Goal: Transaction & Acquisition: Subscribe to service/newsletter

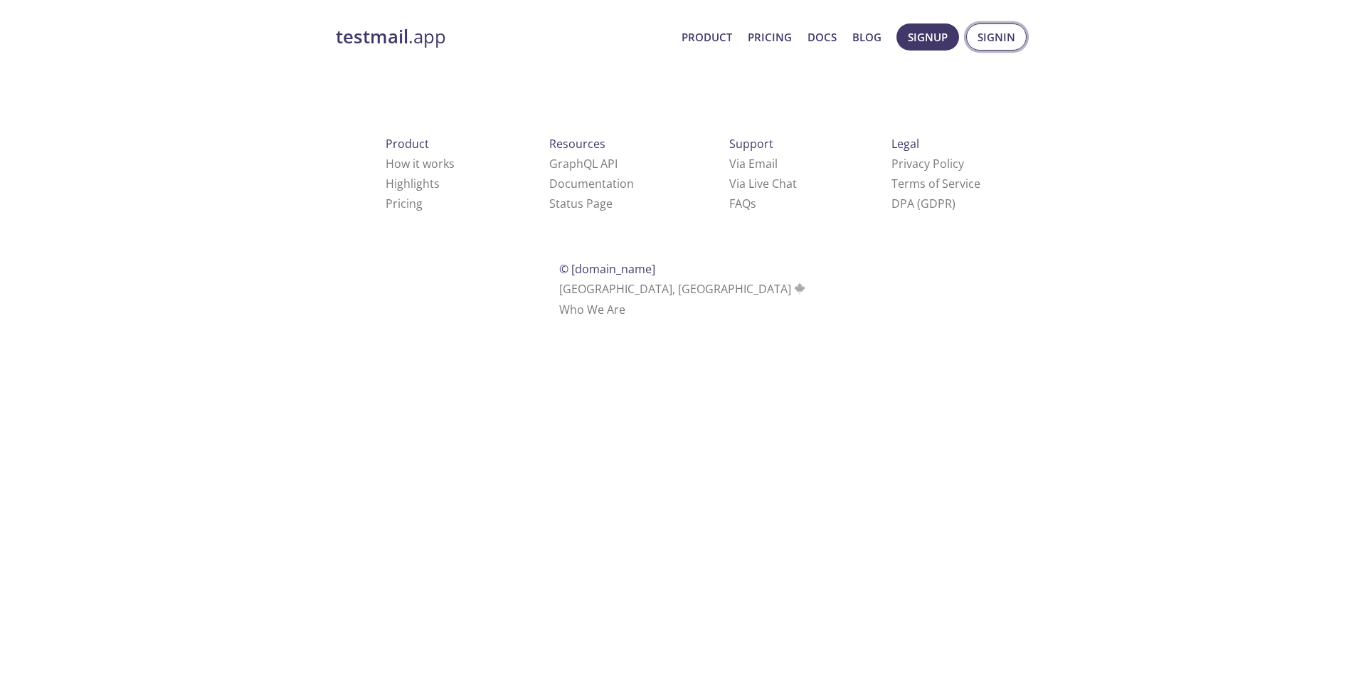
click at [1000, 38] on span "Signin" at bounding box center [996, 37] width 38 height 18
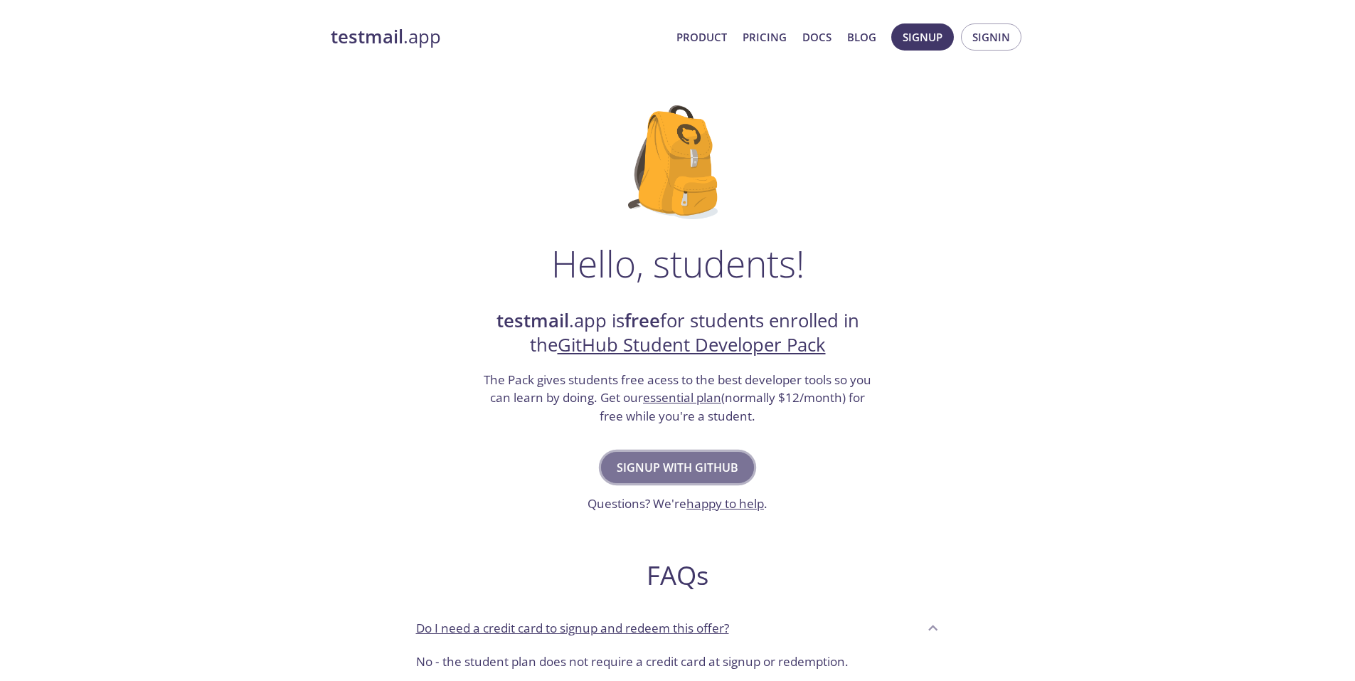
click at [682, 470] on span "Signup with GitHub" at bounding box center [678, 467] width 122 height 20
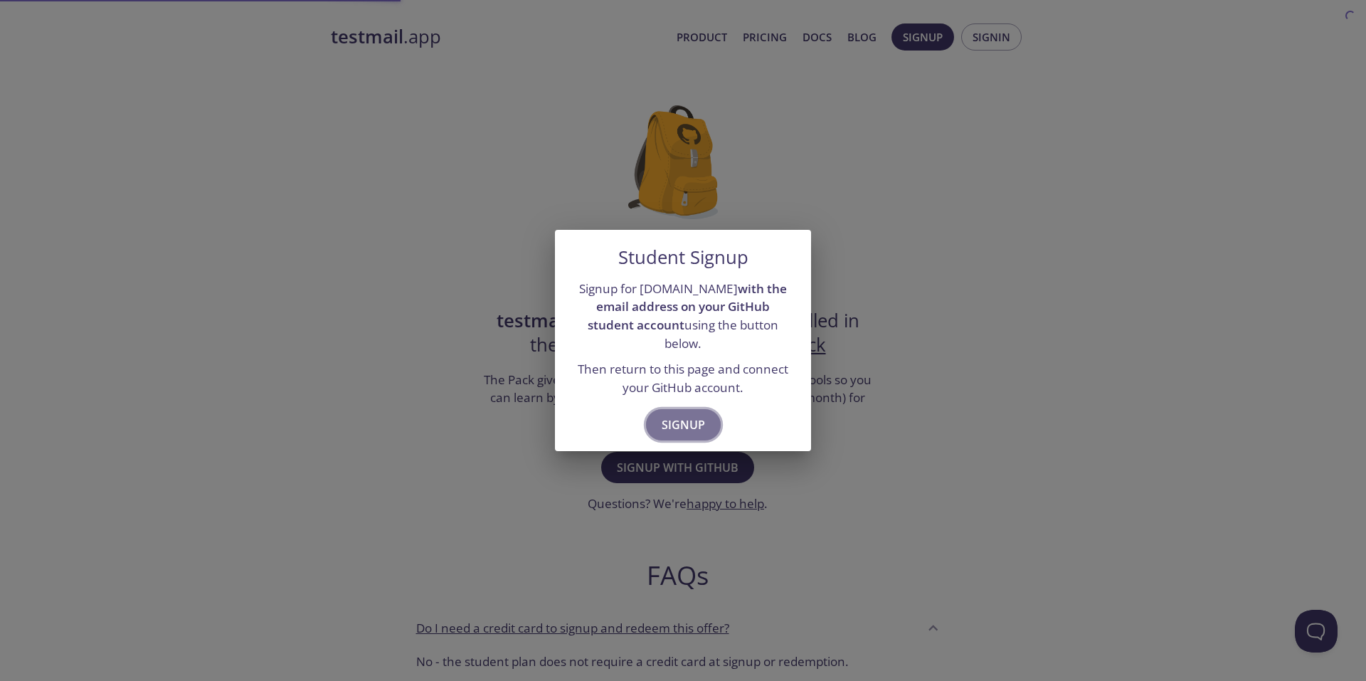
click at [693, 416] on span "Signup" at bounding box center [683, 425] width 43 height 20
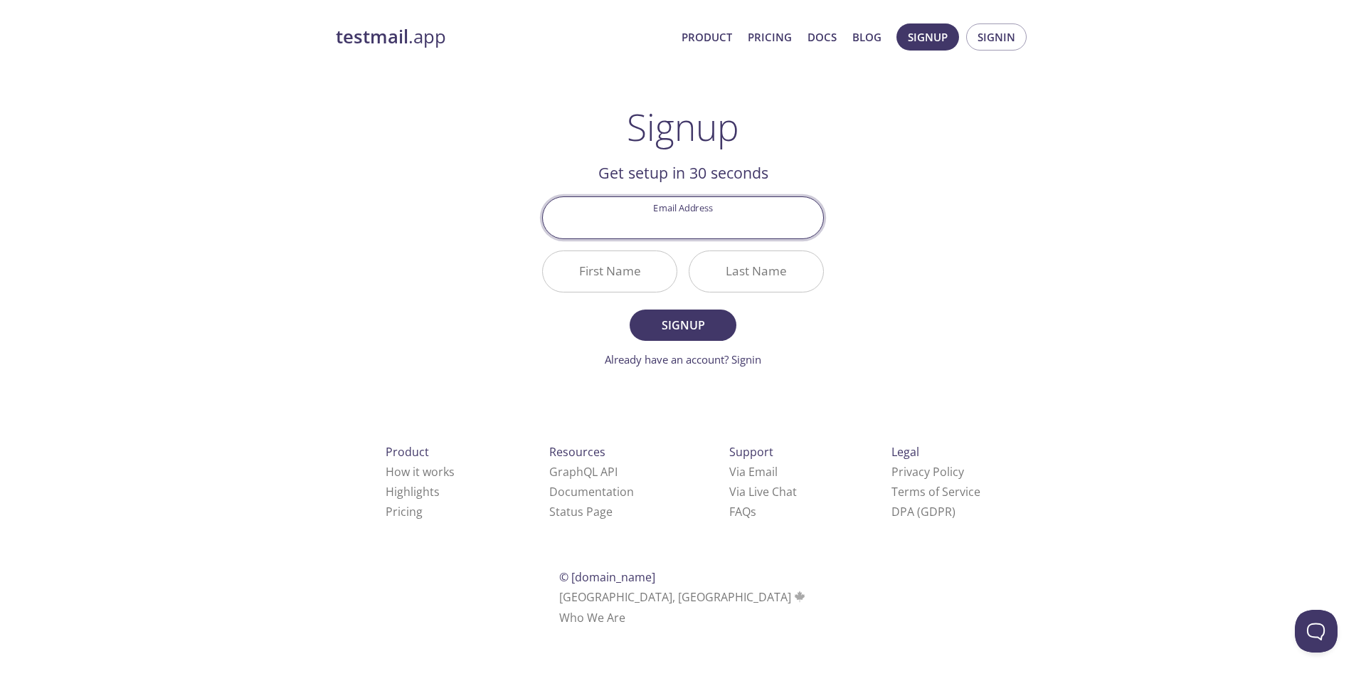
click at [916, 277] on div "testmail .app Product Pricing Docs Blog Signup Signin Signup Get setup in 30 se…" at bounding box center [683, 340] width 728 height 653
click at [692, 221] on input "Email Address" at bounding box center [683, 217] width 280 height 41
click at [930, 232] on div "testmail .app Product Pricing Docs Blog Signup Signin Signup Get setup in 30 se…" at bounding box center [683, 340] width 728 height 653
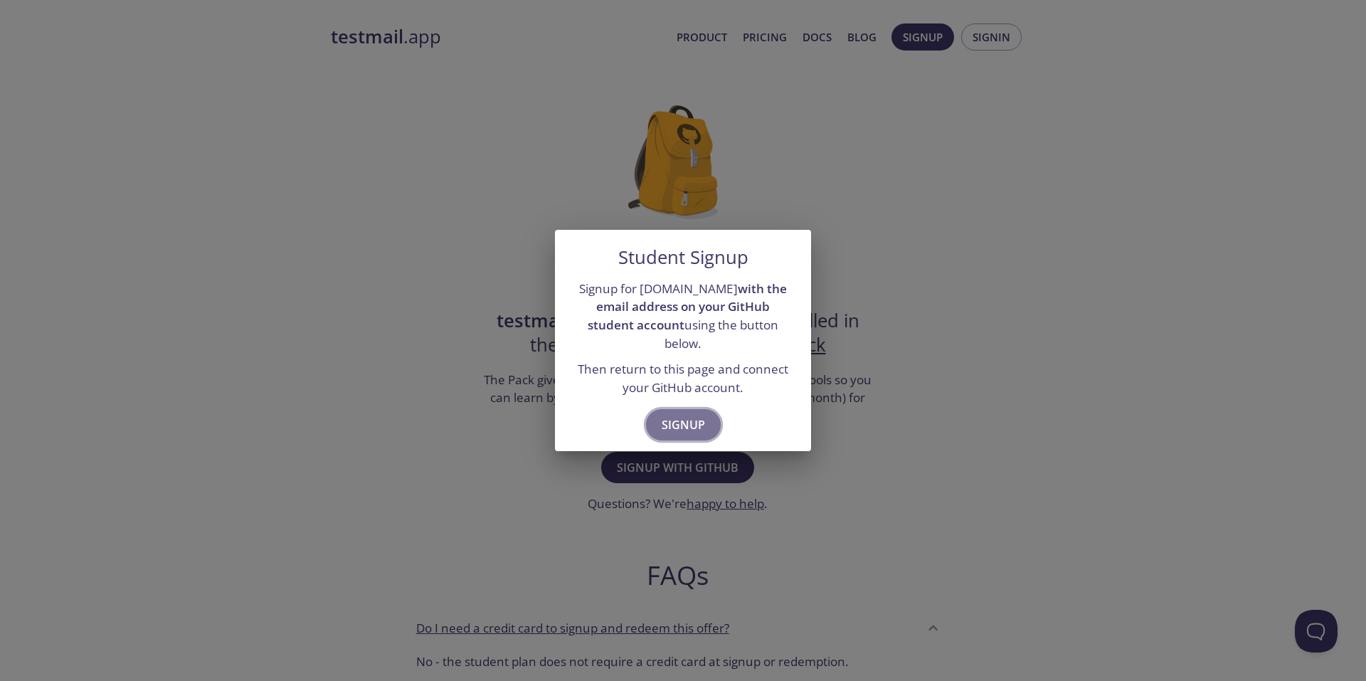
click at [676, 416] on span "Signup" at bounding box center [683, 425] width 43 height 20
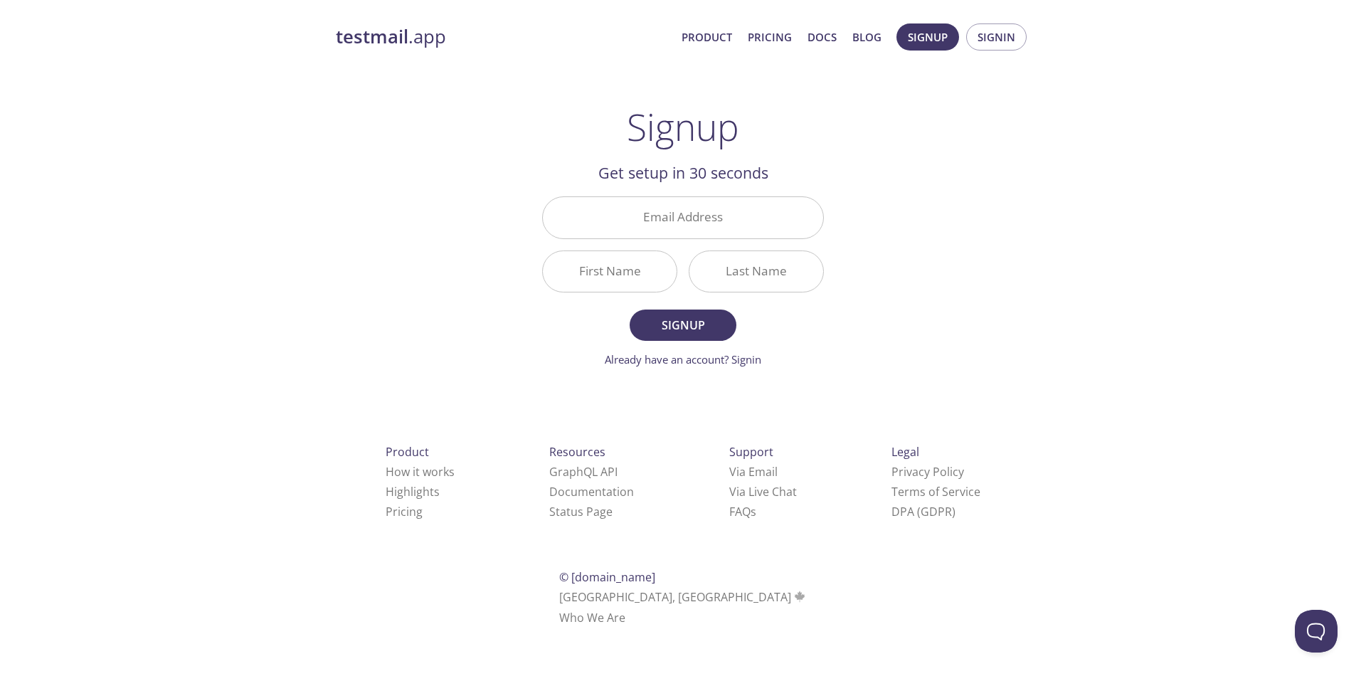
click at [615, 216] on input "Email Address" at bounding box center [683, 217] width 280 height 41
paste input "[EMAIL_ADDRESS][DOMAIN_NAME]"
type input "[EMAIL_ADDRESS][DOMAIN_NAME]"
click at [597, 285] on input "First Name" at bounding box center [610, 271] width 134 height 41
type input "G"
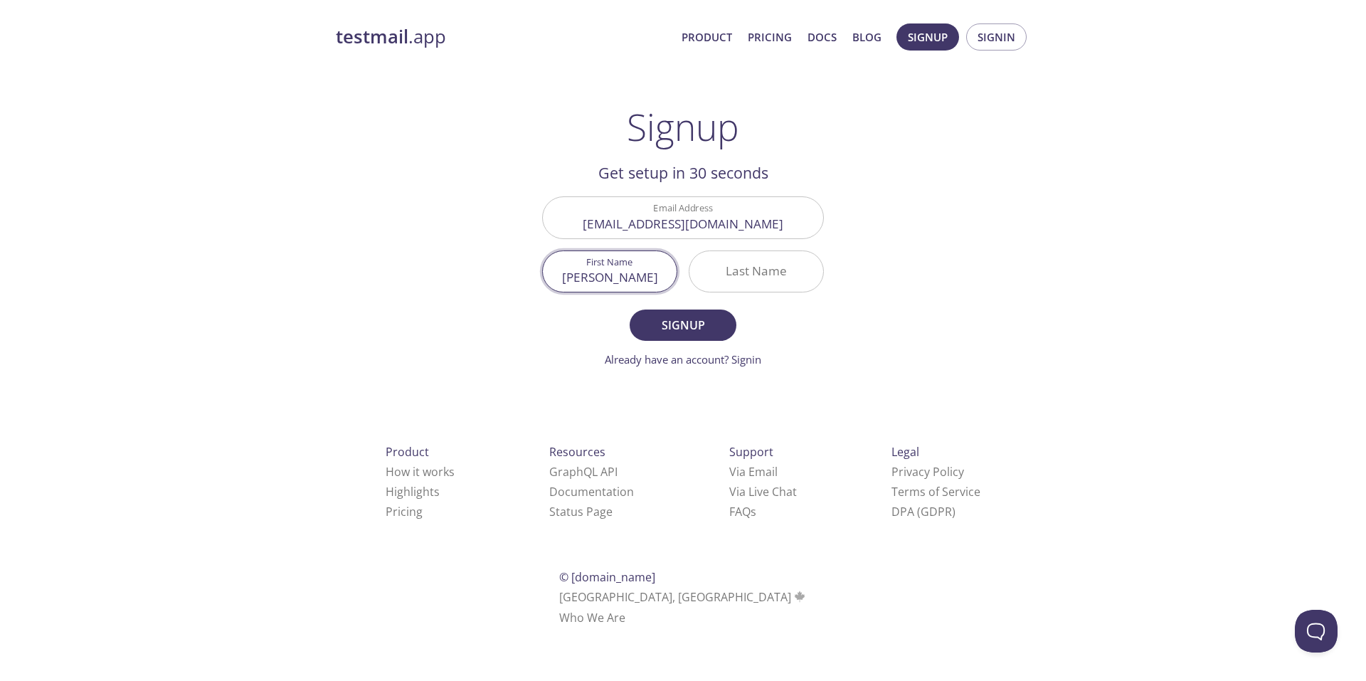
type input "[PERSON_NAME]"
click at [921, 230] on div "testmail .app Product Pricing Docs Blog Signup Signin Signup Get setup in 30 se…" at bounding box center [683, 340] width 728 height 653
click at [680, 335] on span "Signup" at bounding box center [682, 325] width 75 height 20
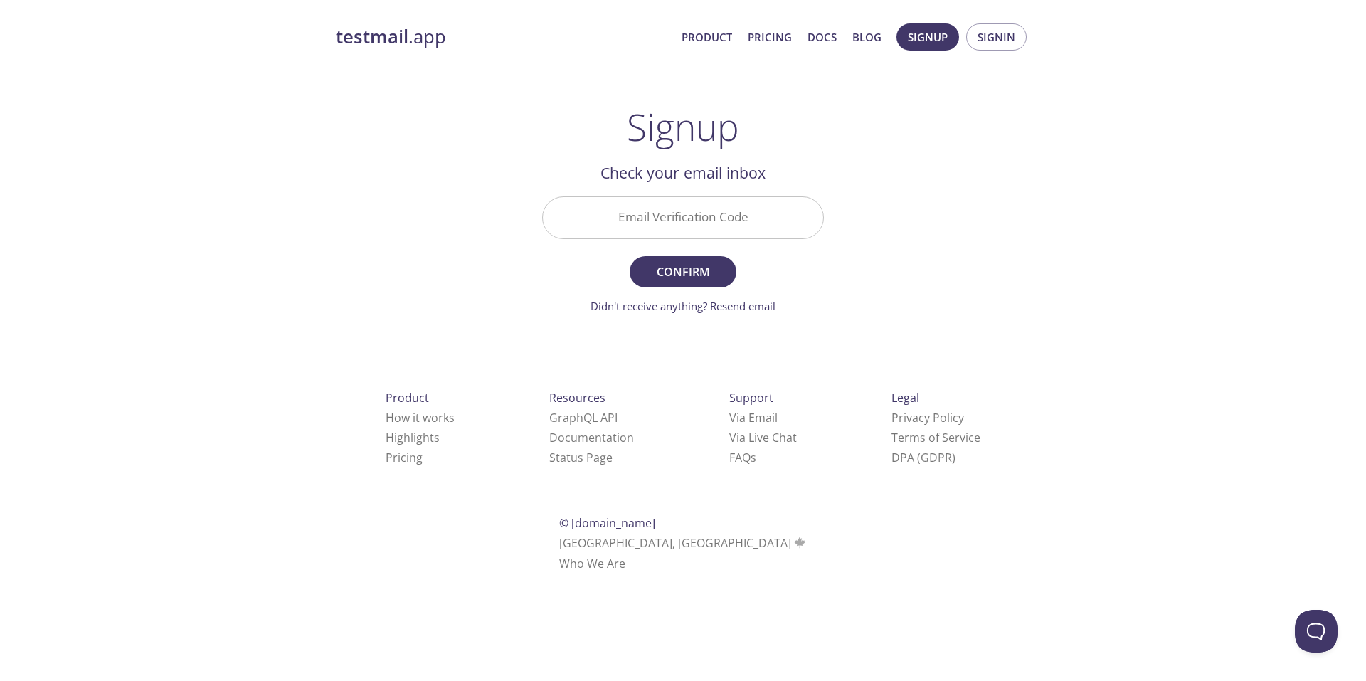
click at [716, 218] on input "Email Verification Code" at bounding box center [683, 217] width 280 height 41
paste input "BDF8F44"
type input "BDF8F44"
click at [696, 267] on span "Confirm" at bounding box center [682, 272] width 75 height 20
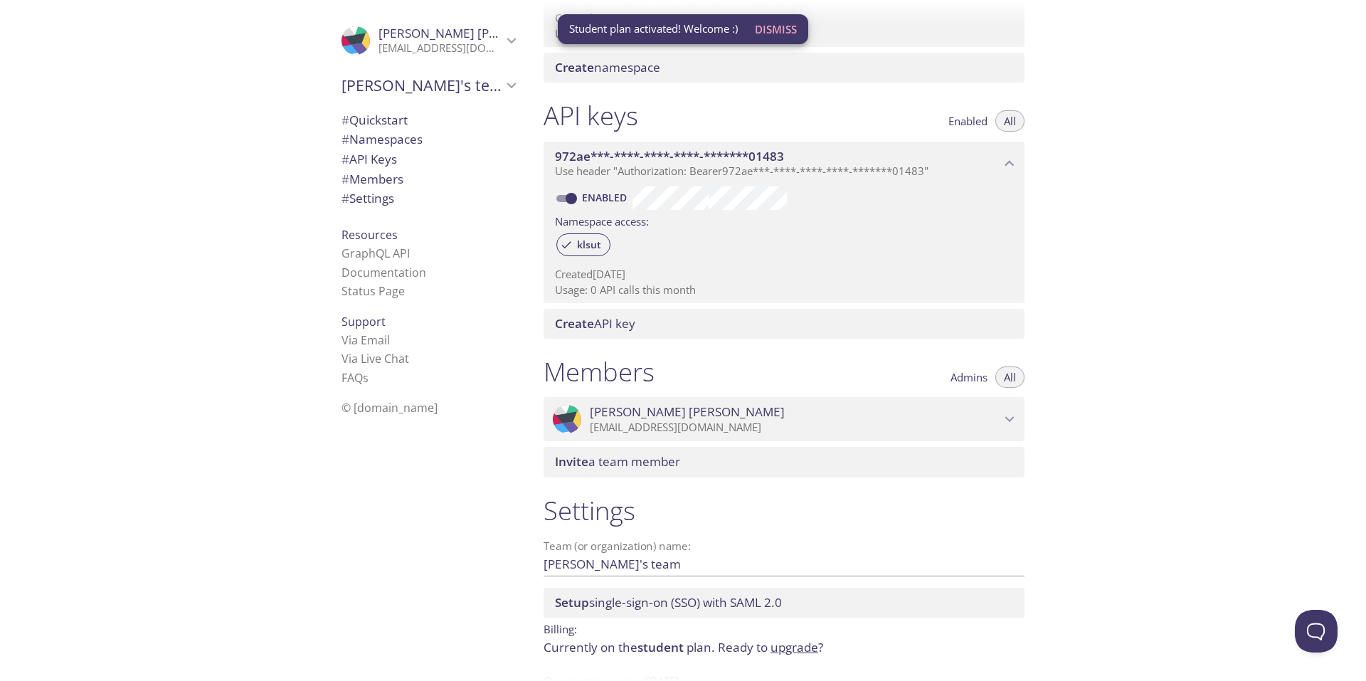
scroll to position [331, 0]
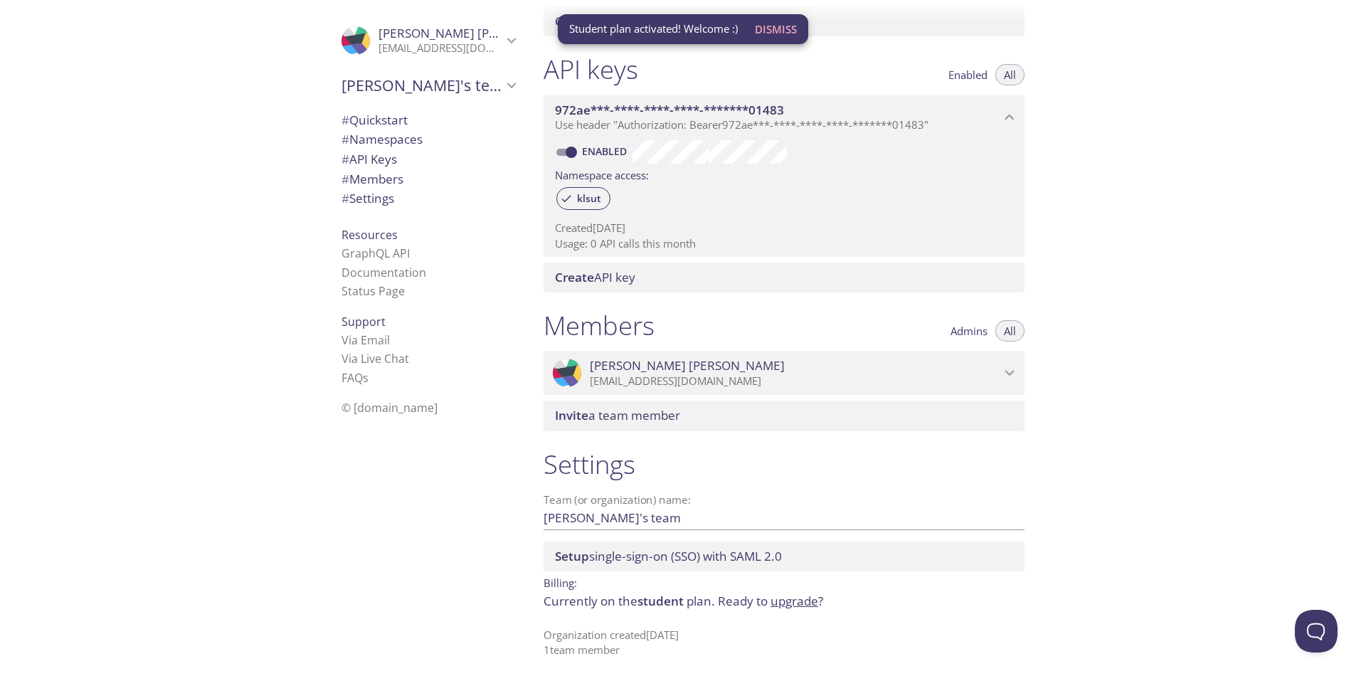
click at [377, 166] on span "# API Keys" at bounding box center [368, 159] width 55 height 16
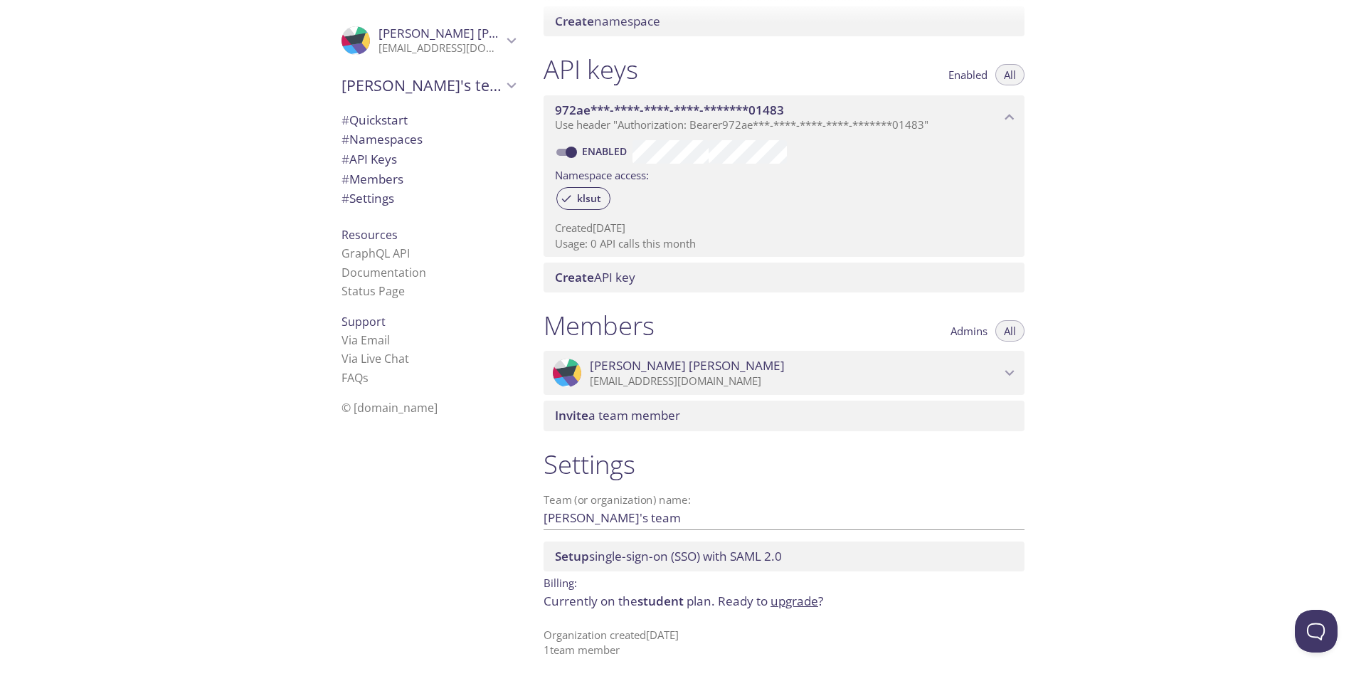
click at [373, 196] on span "# Settings" at bounding box center [367, 198] width 53 height 16
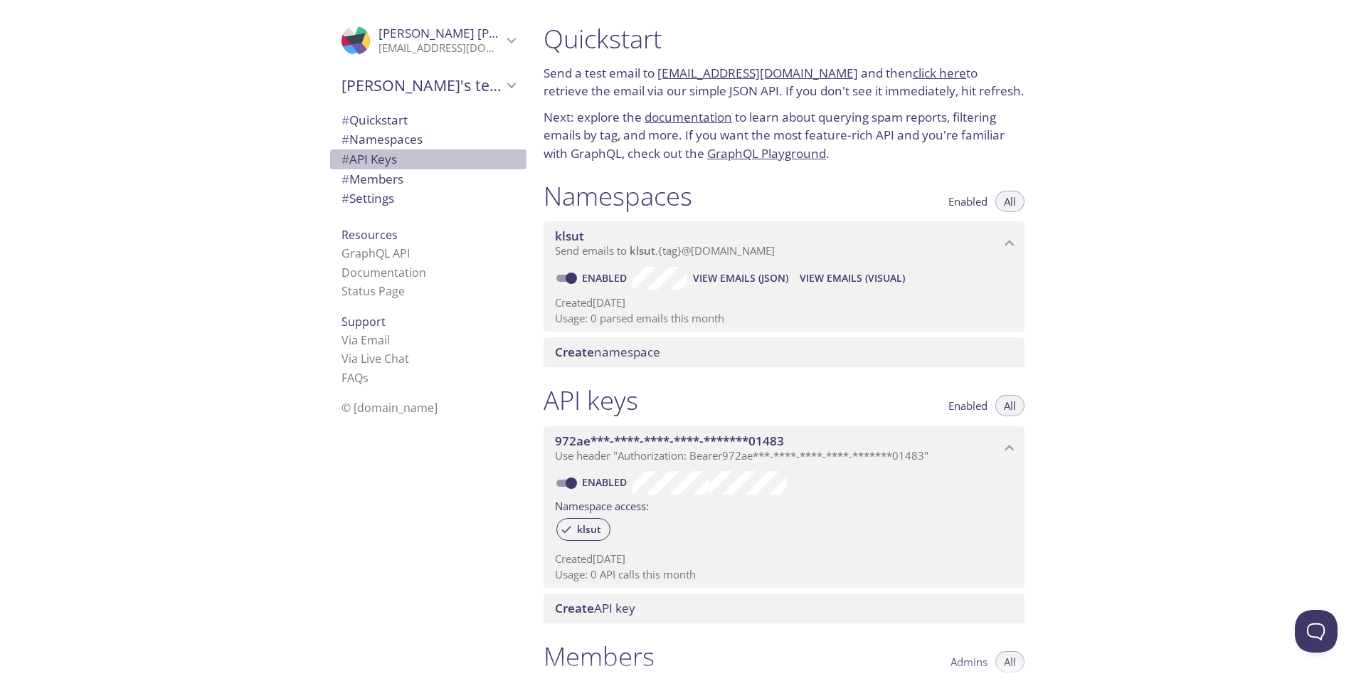
click at [376, 166] on span "# API Keys" at bounding box center [368, 159] width 55 height 16
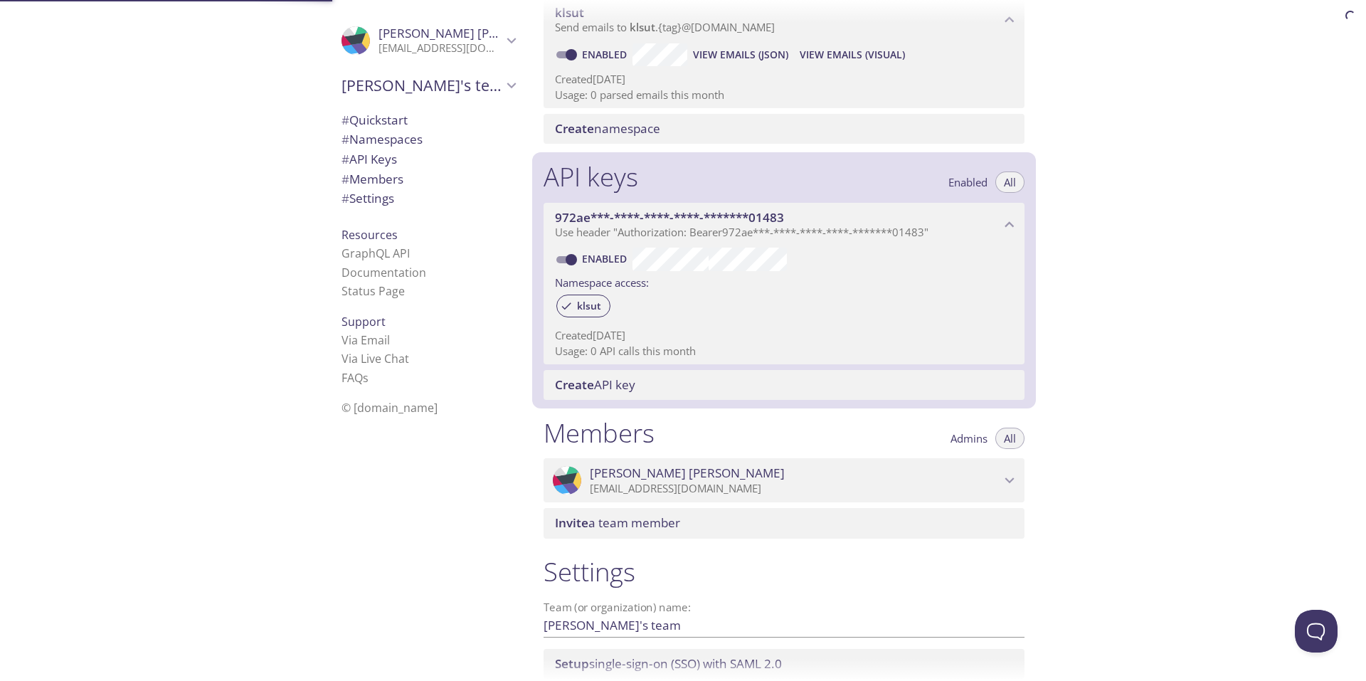
scroll to position [331, 0]
